Goal: Task Accomplishment & Management: Manage account settings

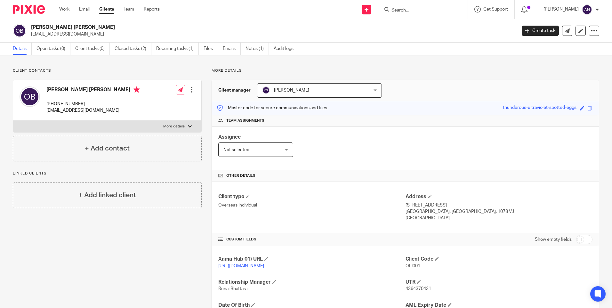
click at [70, 6] on div "Work Email Clients Team Reports Work Email Clients Team Reports Settings" at bounding box center [111, 9] width 117 height 19
click at [68, 7] on link "Work" at bounding box center [64, 9] width 10 height 6
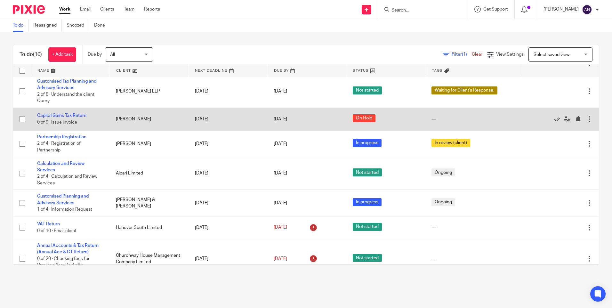
scroll to position [92, 0]
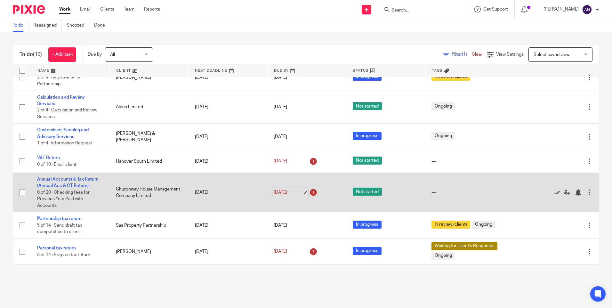
click at [283, 191] on link "31 Dec 2025" at bounding box center [288, 192] width 29 height 7
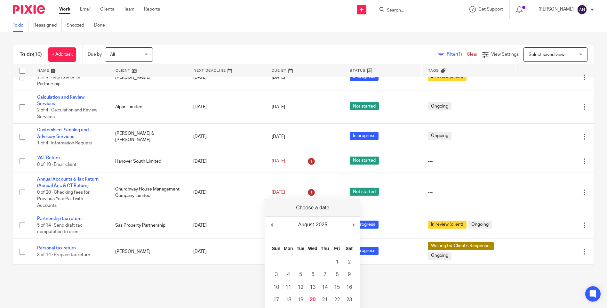
click at [226, 283] on main "To do Reassigned Snoozed Done To do (10) + Add task Due by All All Today Tomorr…" at bounding box center [303, 154] width 607 height 308
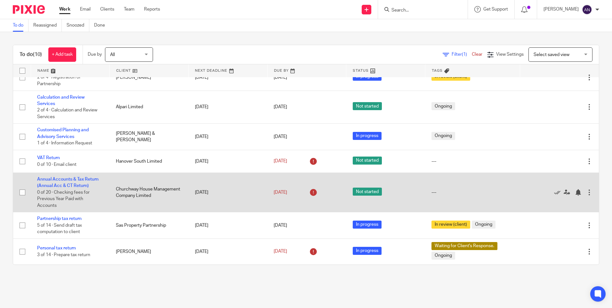
click at [203, 196] on td "19 Aug 2025" at bounding box center [228, 192] width 79 height 39
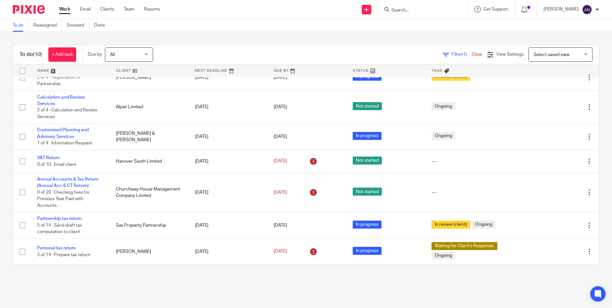
click at [221, 278] on main "To do Reassigned Snoozed Done To do (10) + Add task Due by All All Today Tomorr…" at bounding box center [306, 154] width 612 height 308
click at [208, 285] on main "To do Reassigned Snoozed Done To do (10) + Add task Due by All All Today Tomorr…" at bounding box center [306, 154] width 612 height 308
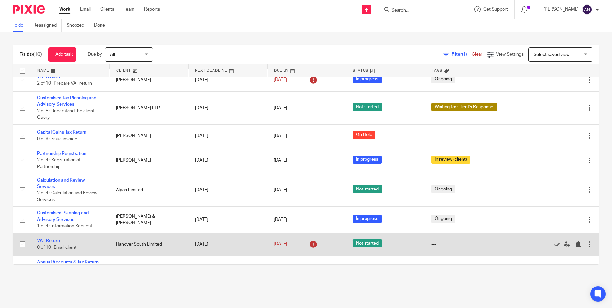
scroll to position [0, 0]
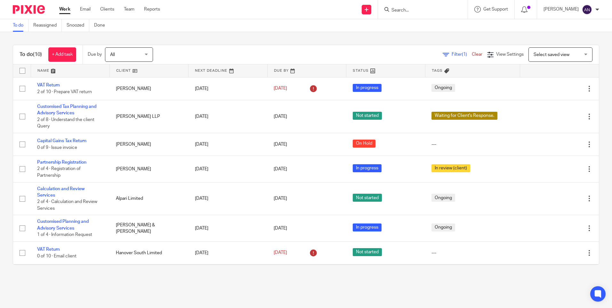
click at [326, 38] on div "To do (10) + Add task Due by All All Today Tomorrow This week Next week This mo…" at bounding box center [306, 155] width 612 height 246
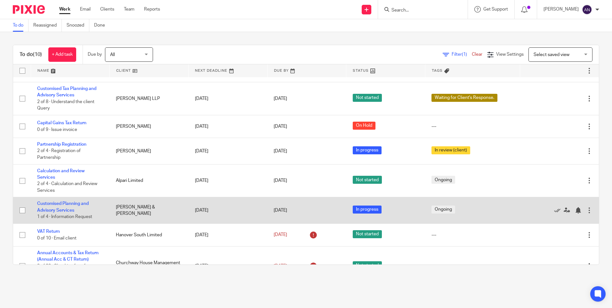
scroll to position [32, 0]
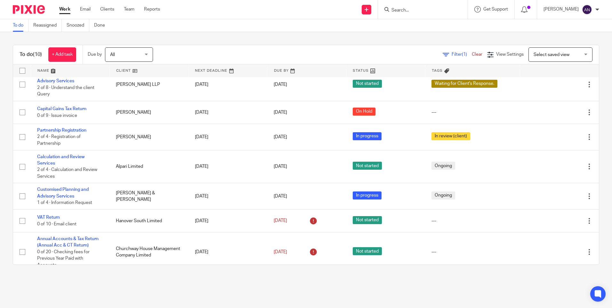
click at [292, 40] on div "To do (10) + Add task Due by All All Today Tomorrow This week Next week This mo…" at bounding box center [306, 155] width 612 height 246
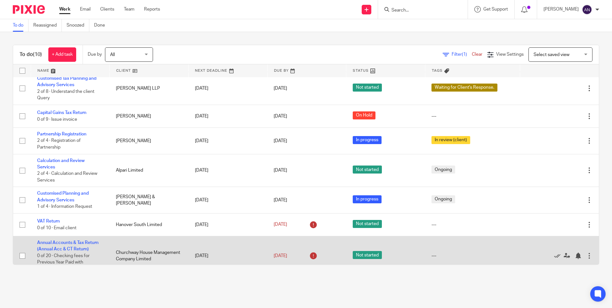
scroll to position [28, 0]
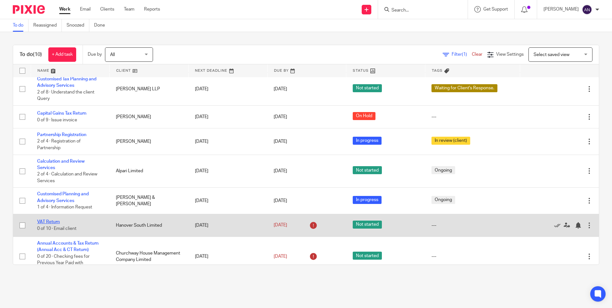
click at [52, 220] on link "VAT Return" at bounding box center [48, 222] width 23 height 4
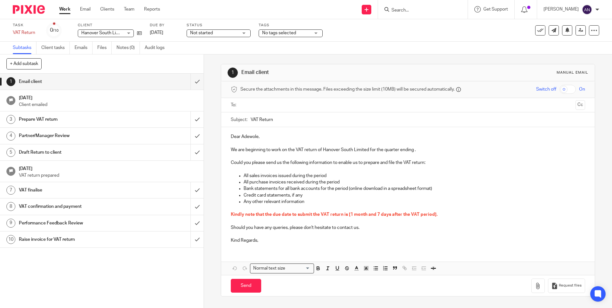
click at [360, 191] on p "Bank statements for all bank accounts for the period (online download in a spre…" at bounding box center [414, 188] width 341 height 6
click at [425, 11] on input "Search" at bounding box center [420, 11] width 58 height 6
type input "sas"
click at [425, 31] on link at bounding box center [447, 27] width 114 height 15
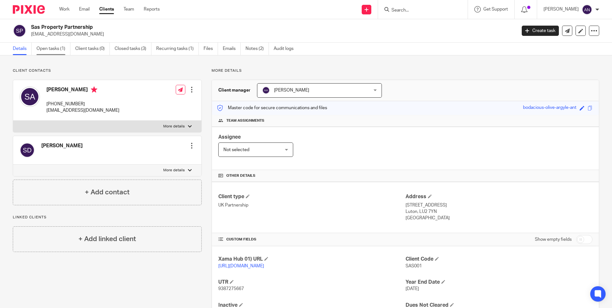
click at [64, 51] on link "Open tasks (1)" at bounding box center [54, 49] width 34 height 12
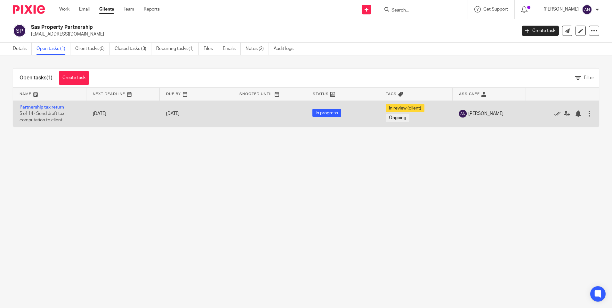
click at [45, 107] on link "Partnership tax return" at bounding box center [42, 107] width 45 height 4
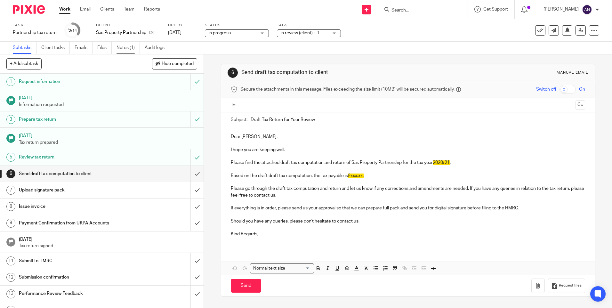
click at [123, 53] on link "Notes (1)" at bounding box center [128, 48] width 23 height 12
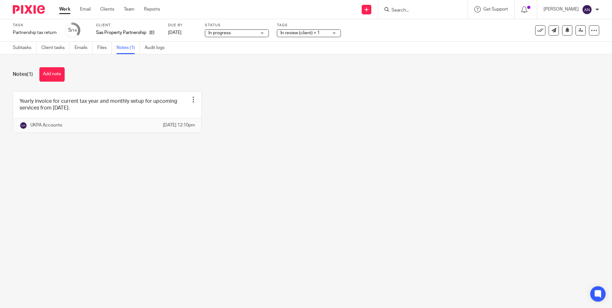
click at [232, 108] on div "Yearly invoice for current tax year and monthly setup for upcoming services fro…" at bounding box center [301, 116] width 597 height 51
click at [407, 11] on input "Search" at bounding box center [420, 11] width 58 height 6
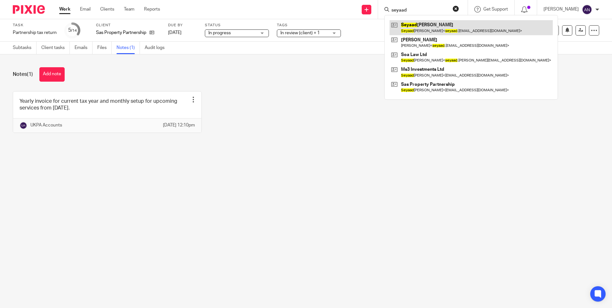
type input "seyaad"
click at [426, 25] on link at bounding box center [471, 27] width 163 height 15
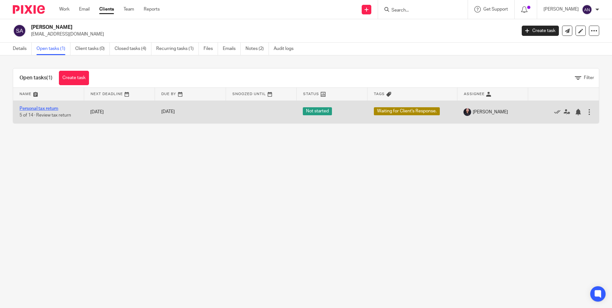
click at [37, 110] on link "Personal tax return" at bounding box center [39, 108] width 39 height 4
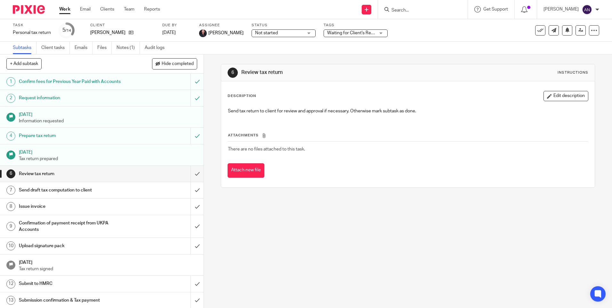
click at [116, 51] on ul "Subtasks Client tasks Emails Files Notes (1) Audit logs" at bounding box center [93, 48] width 161 height 12
click at [117, 51] on ul "Subtasks Client tasks Emails Files Notes (1) Audit logs" at bounding box center [93, 48] width 161 height 12
drag, startPoint x: 117, startPoint y: 51, endPoint x: 129, endPoint y: 59, distance: 14.7
click at [129, 59] on div "+ Add subtask Hide completed Cancel + Add" at bounding box center [102, 63] width 204 height 19
click at [127, 51] on link "Notes (1)" at bounding box center [128, 48] width 23 height 12
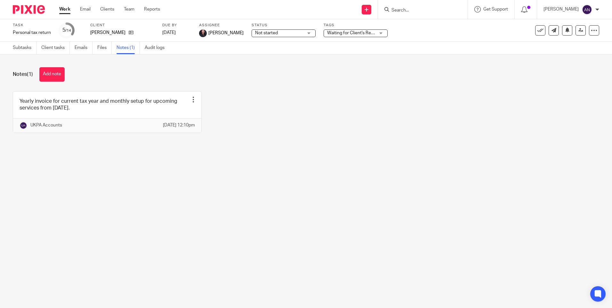
click at [248, 129] on div "Yearly invoice for current tax year and monthly setup for upcoming services fro…" at bounding box center [301, 116] width 597 height 51
click at [428, 116] on div "Yearly invoice for current tax year and monthly setup for upcoming services fro…" at bounding box center [301, 116] width 597 height 51
click at [393, 142] on div "Yearly invoice for current tax year and monthly setup for upcoming services fro…" at bounding box center [301, 116] width 597 height 51
click at [403, 12] on input "Search" at bounding box center [420, 11] width 58 height 6
click at [410, 9] on input "Search" at bounding box center [420, 11] width 58 height 6
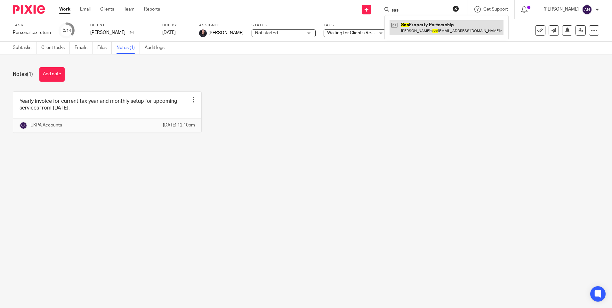
type input "sas"
click at [414, 25] on link at bounding box center [447, 27] width 114 height 15
